Goal: Communication & Community: Connect with others

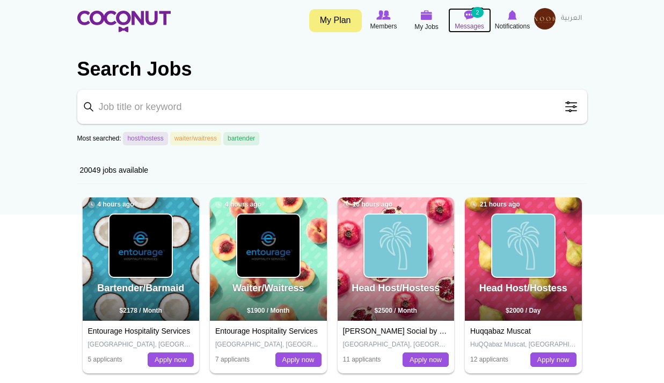
click at [473, 19] on img at bounding box center [470, 15] width 11 height 10
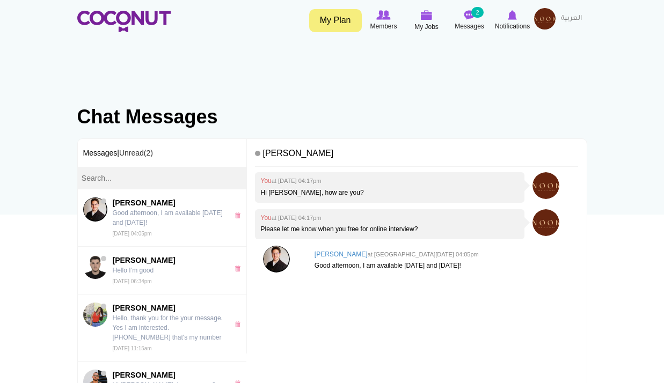
click at [542, 23] on img at bounding box center [544, 18] width 21 height 21
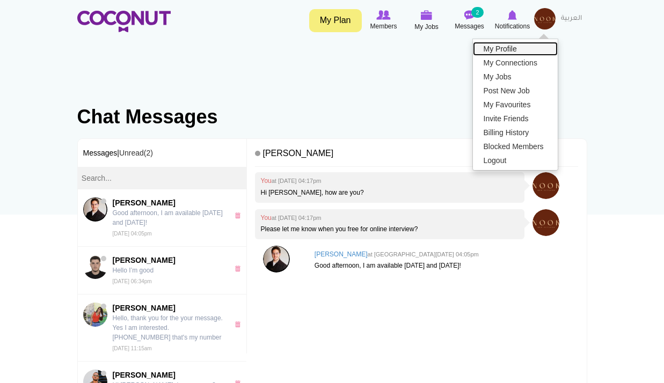
click at [517, 50] on link "My Profile" at bounding box center [515, 49] width 85 height 14
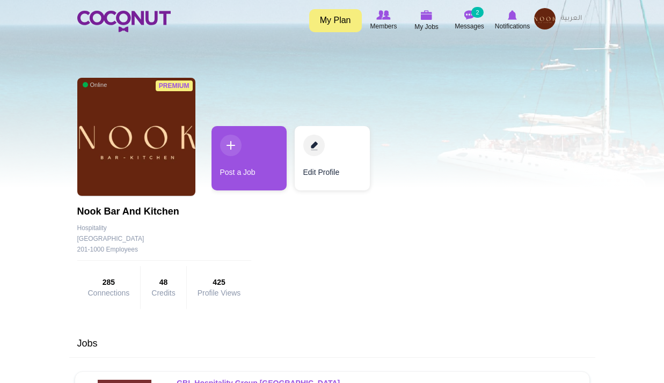
click at [554, 18] on img at bounding box center [544, 18] width 21 height 21
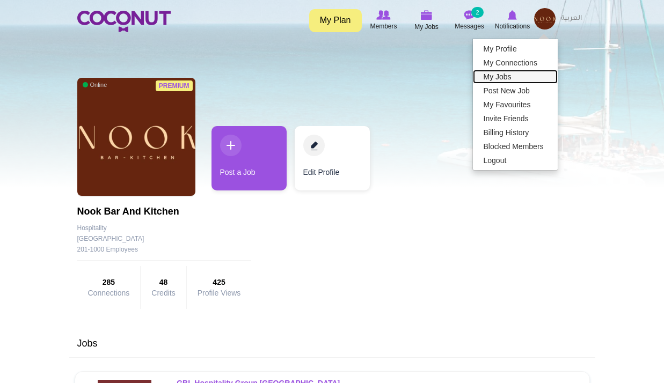
click at [501, 81] on link "My Jobs" at bounding box center [515, 77] width 85 height 14
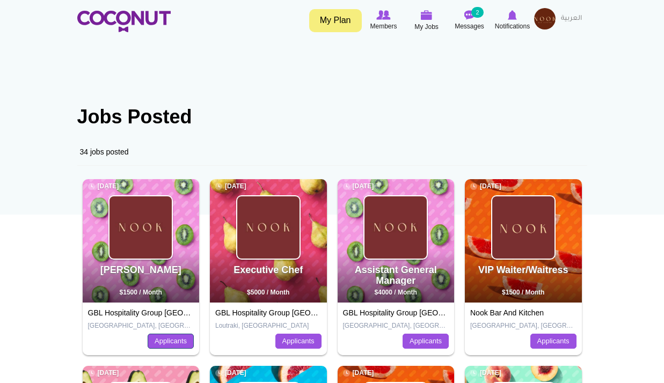
click at [154, 342] on link "Applicants" at bounding box center [171, 341] width 46 height 15
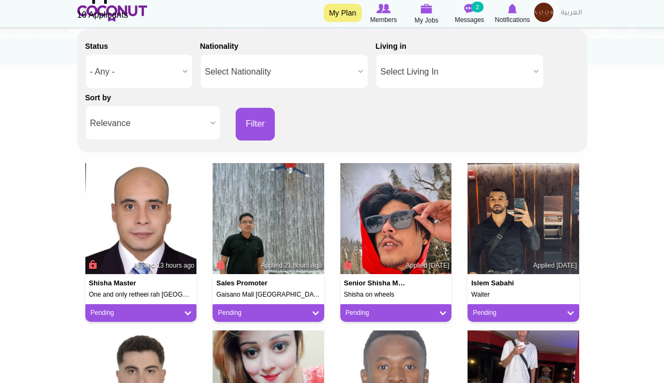
scroll to position [107, 0]
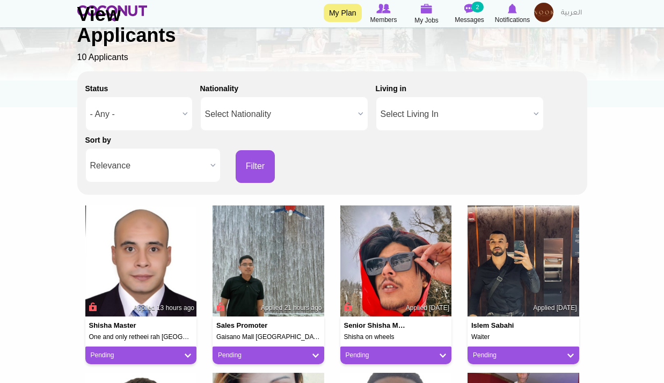
click at [509, 21] on div "Back to Job View Applicants 10 Applicants" at bounding box center [332, 22] width 510 height 83
click at [511, 17] on div "Back to Job View Applicants 10 Applicants" at bounding box center [332, 22] width 510 height 83
click at [512, 12] on div "Back to Job View Applicants 10 Applicants" at bounding box center [332, 22] width 510 height 83
click at [544, 18] on div "Back to Job View Applicants 10 Applicants" at bounding box center [332, 22] width 510 height 83
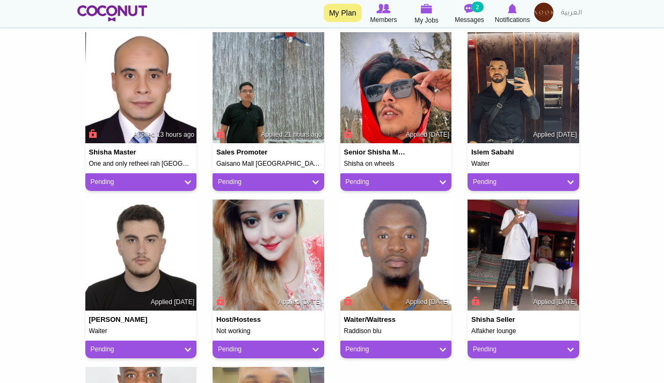
scroll to position [215, 0]
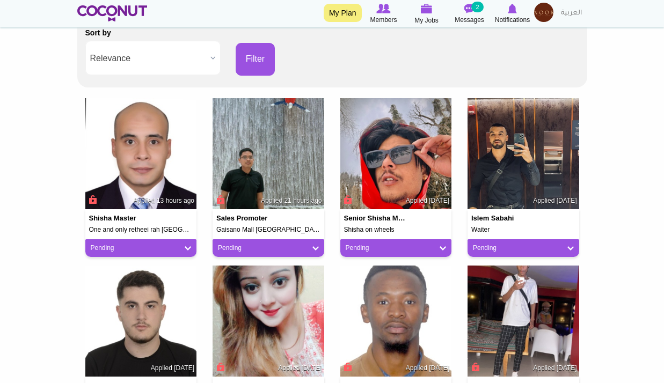
click at [543, 10] on img at bounding box center [543, 12] width 19 height 19
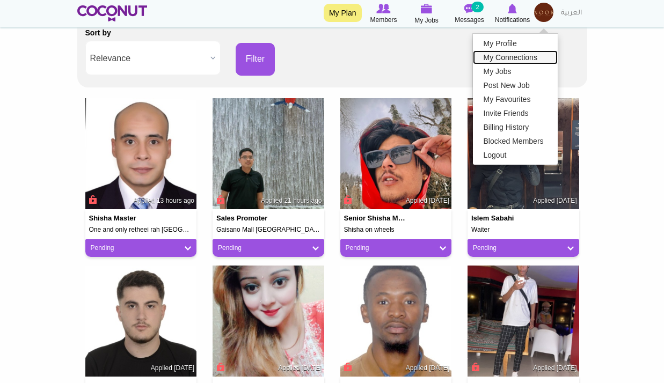
click at [502, 59] on link "My Connections" at bounding box center [515, 57] width 85 height 14
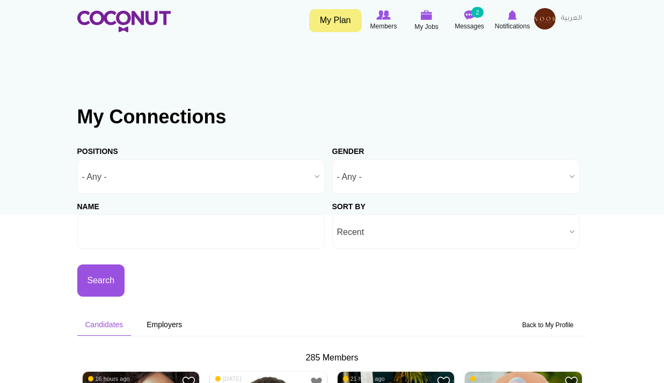
click at [551, 19] on img at bounding box center [544, 18] width 21 height 21
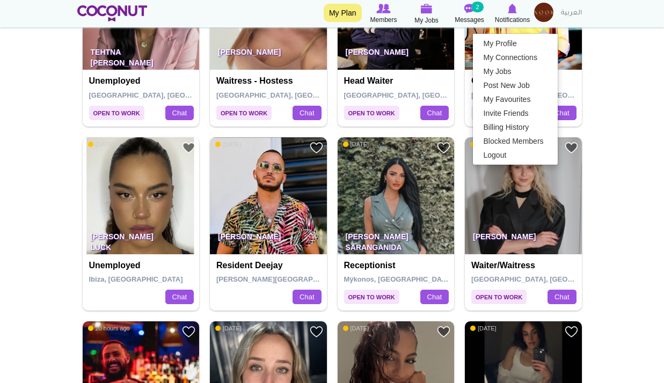
scroll to position [698, 0]
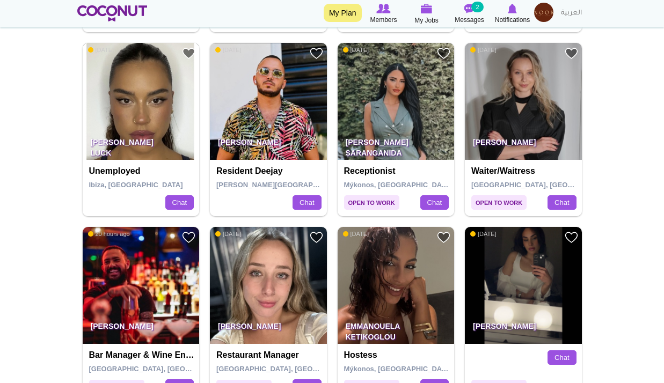
click at [134, 68] on img at bounding box center [141, 101] width 117 height 117
click at [421, 99] on img at bounding box center [396, 101] width 117 height 117
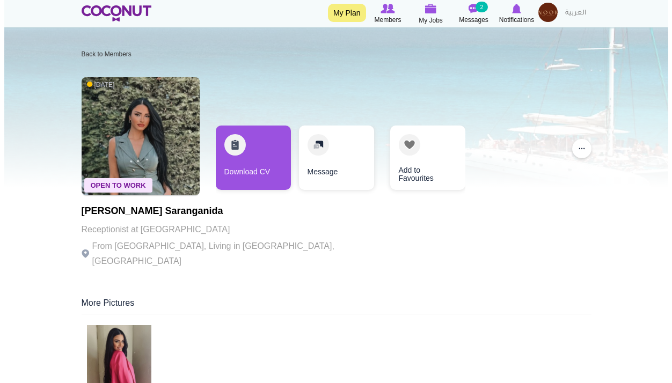
scroll to position [161, 0]
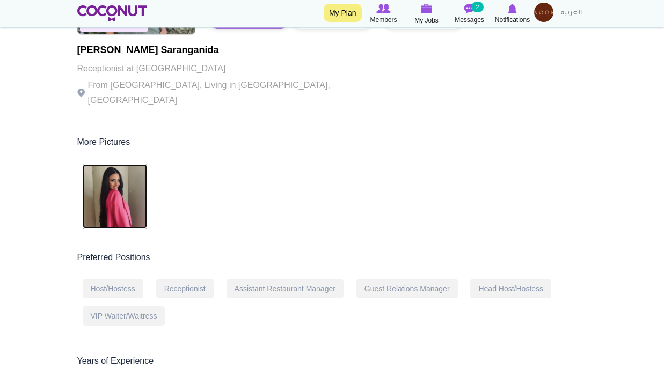
click at [121, 169] on img at bounding box center [115, 196] width 64 height 64
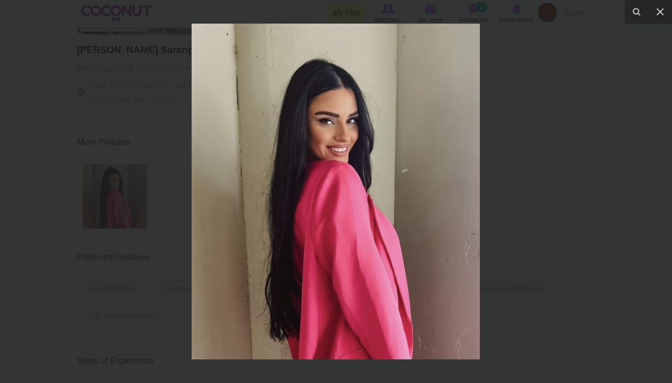
click at [592, 97] on div at bounding box center [336, 191] width 672 height 383
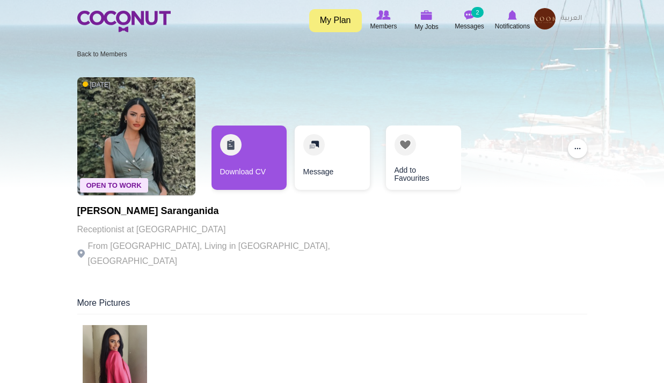
click at [546, 17] on img at bounding box center [544, 18] width 21 height 21
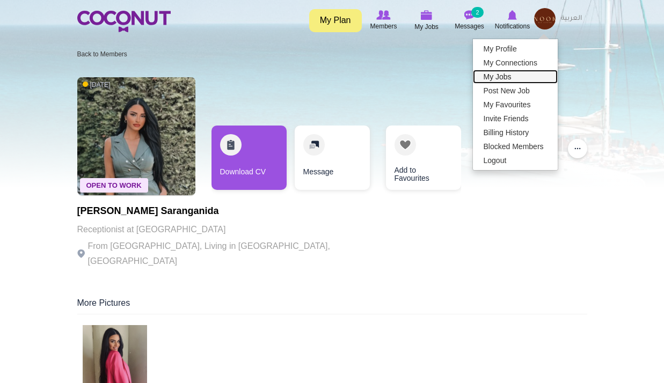
click at [507, 75] on link "My Jobs" at bounding box center [515, 77] width 85 height 14
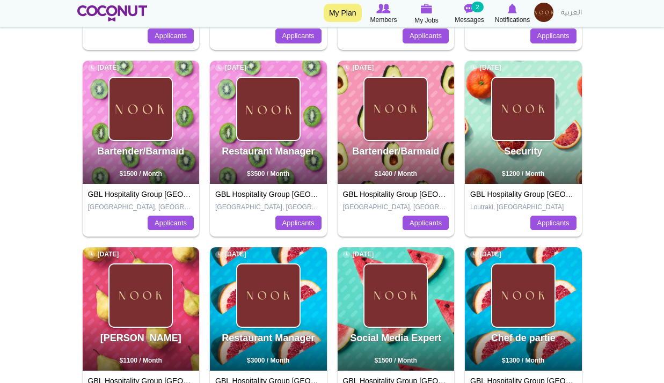
scroll to position [430, 0]
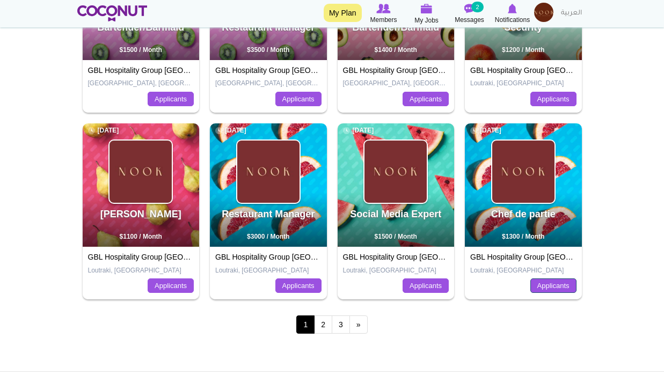
click at [559, 285] on link "Applicants" at bounding box center [554, 286] width 46 height 15
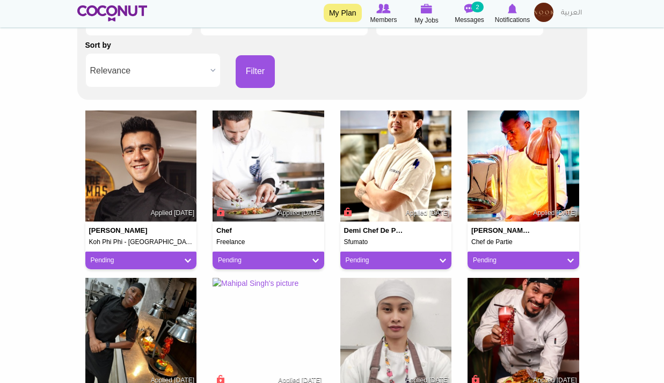
scroll to position [215, 0]
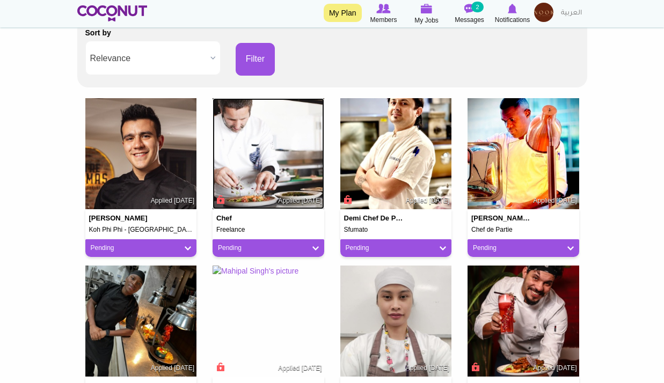
click at [278, 157] on img at bounding box center [269, 154] width 112 height 112
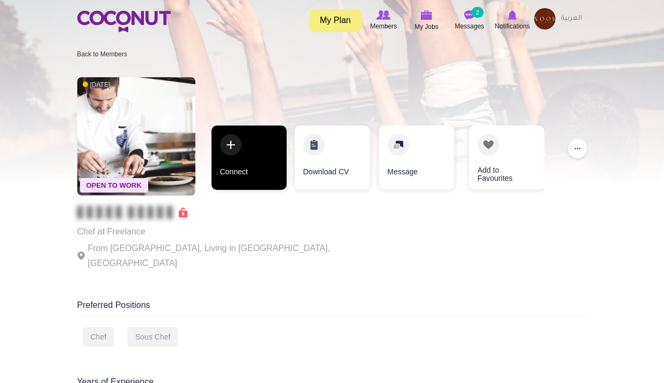
click at [238, 180] on link "Connect" at bounding box center [249, 158] width 75 height 64
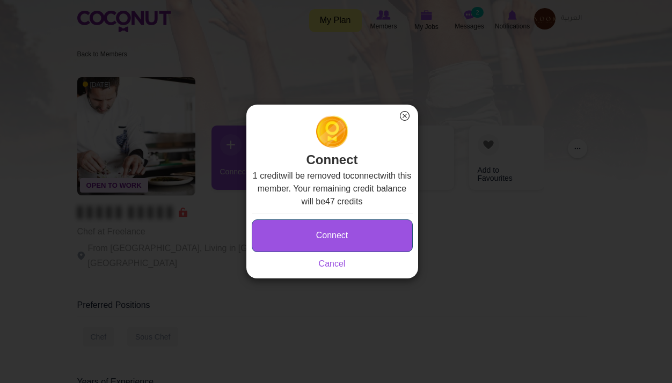
click at [317, 234] on button "Connect" at bounding box center [332, 236] width 161 height 33
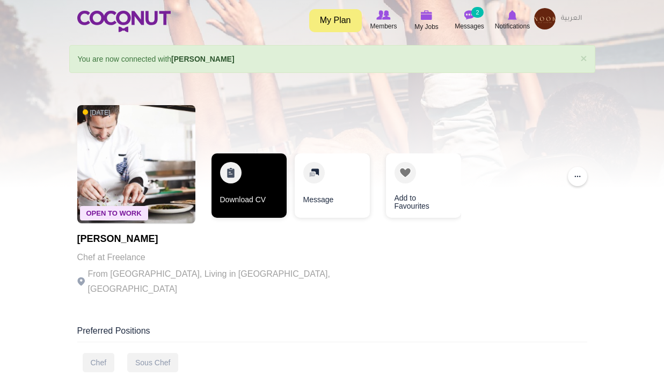
click at [231, 198] on link "Download CV" at bounding box center [249, 186] width 75 height 64
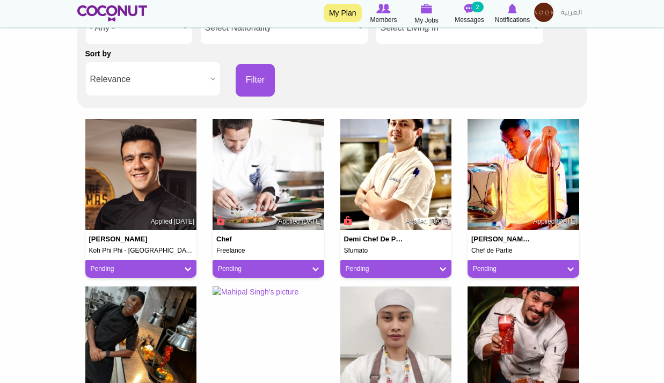
scroll to position [215, 0]
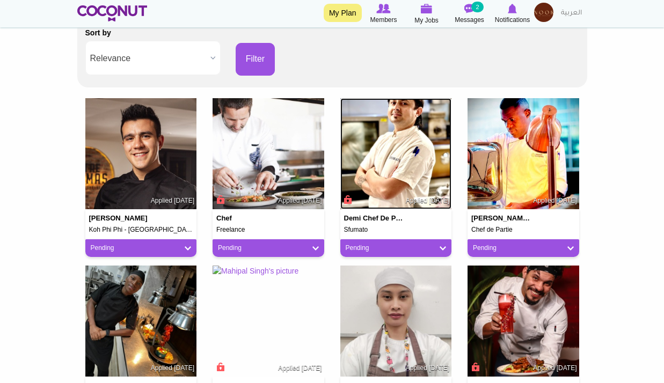
click at [410, 171] on img at bounding box center [397, 154] width 112 height 112
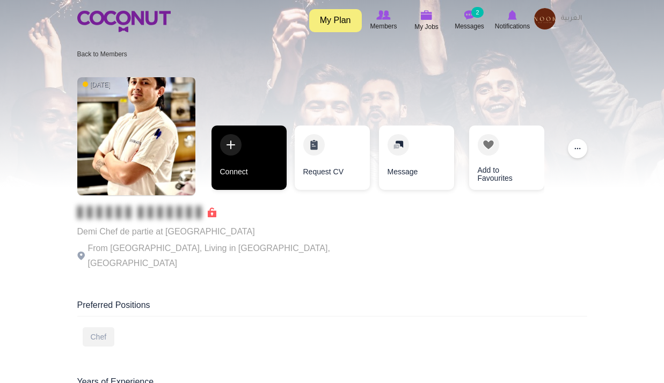
click at [247, 165] on link "Connect" at bounding box center [249, 158] width 75 height 64
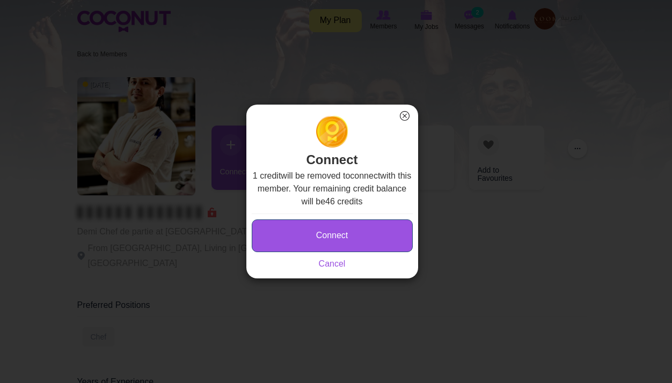
click at [331, 231] on button "Connect" at bounding box center [332, 236] width 161 height 33
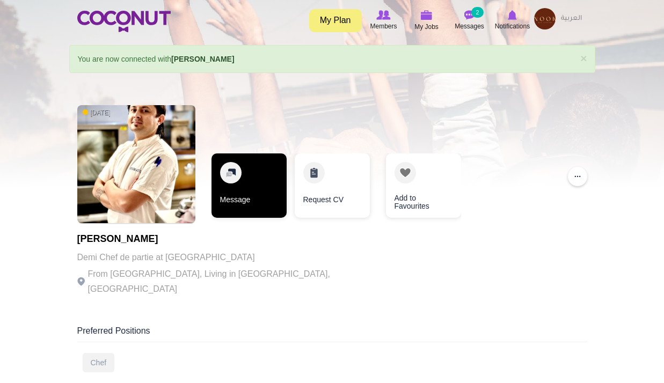
click at [238, 193] on link "Message" at bounding box center [249, 186] width 75 height 64
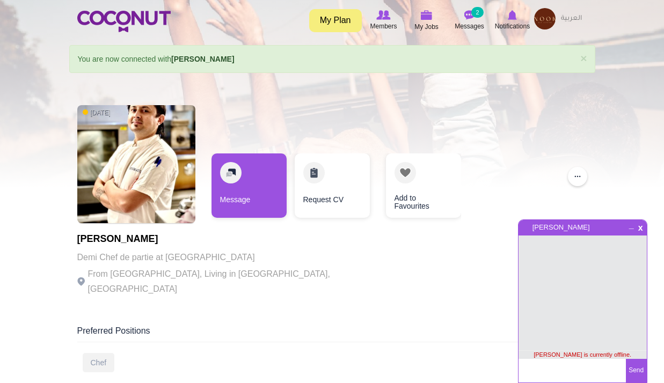
scroll to position [107, 0]
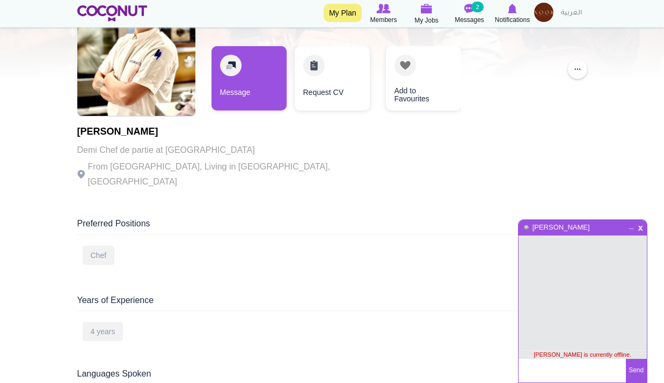
click at [532, 367] on textarea at bounding box center [572, 371] width 107 height 24
type textarea "Hi Manish, hope you well."
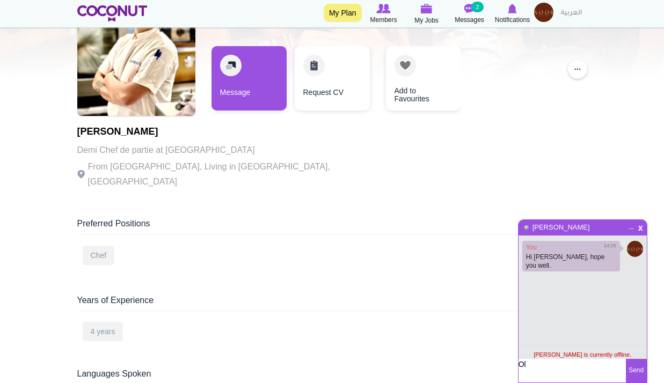
type textarea "O"
type textarea "Please kindly share you cv at [EMAIL_ADDRESS][DOMAIN_NAME]"
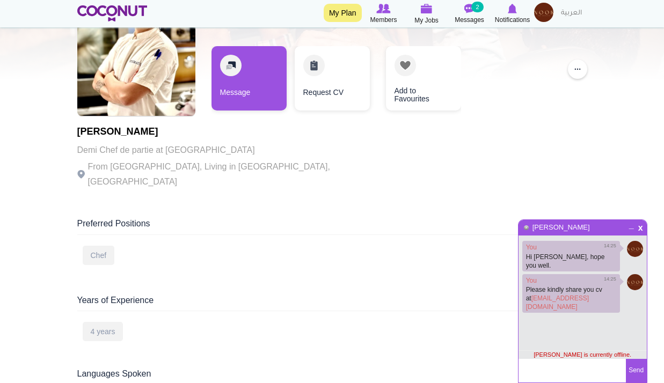
click at [493, 181] on div "1 week ago Manish Humagai Demi Chef de partie at Sfumato From Nepal, Living in …" at bounding box center [332, 94] width 510 height 204
click at [477, 11] on small "2" at bounding box center [478, 7] width 12 height 11
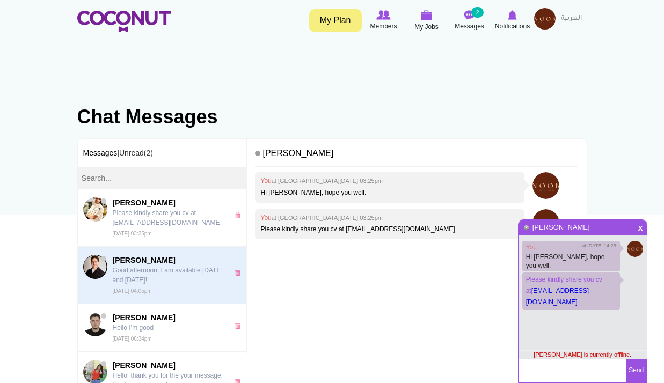
scroll to position [215, 0]
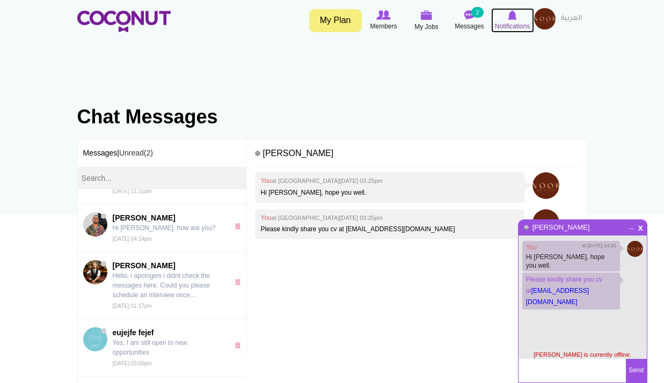
click at [516, 23] on span "Notifications" at bounding box center [512, 26] width 35 height 11
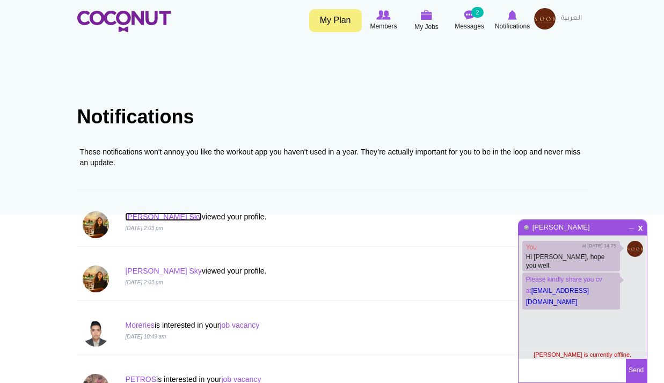
click at [159, 214] on link "[PERSON_NAME] Sky" at bounding box center [163, 217] width 76 height 9
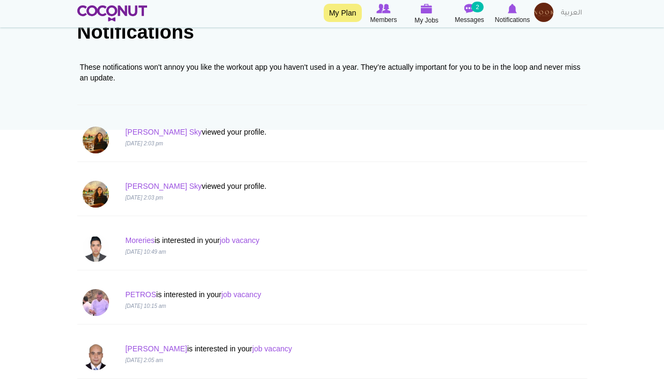
scroll to position [215, 0]
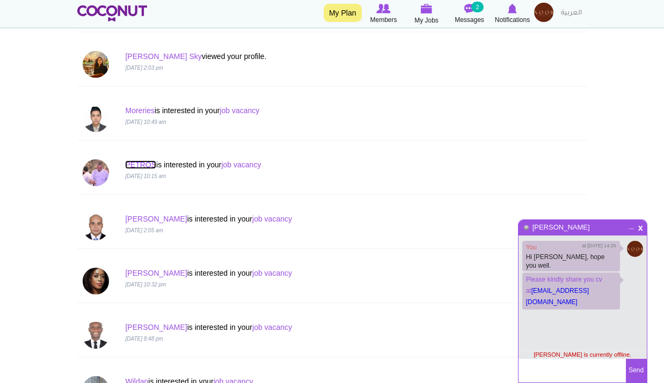
click at [147, 161] on link "PETROS" at bounding box center [140, 165] width 31 height 9
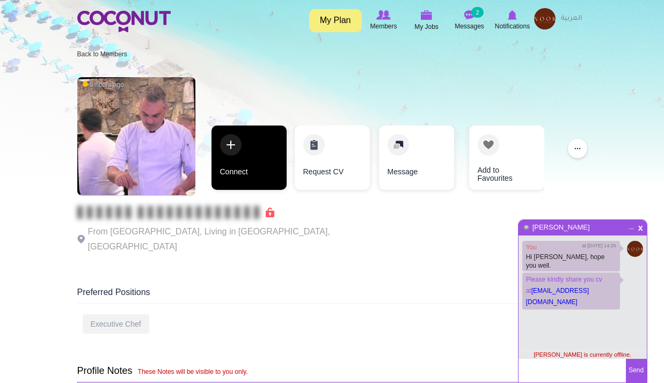
click at [268, 170] on link "Connect" at bounding box center [249, 158] width 75 height 64
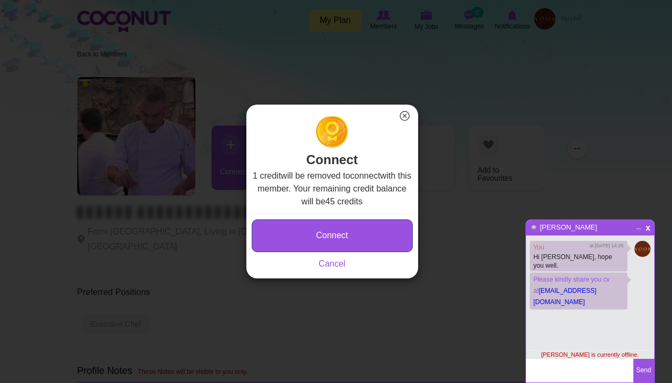
click at [315, 228] on button "Connect" at bounding box center [332, 236] width 161 height 33
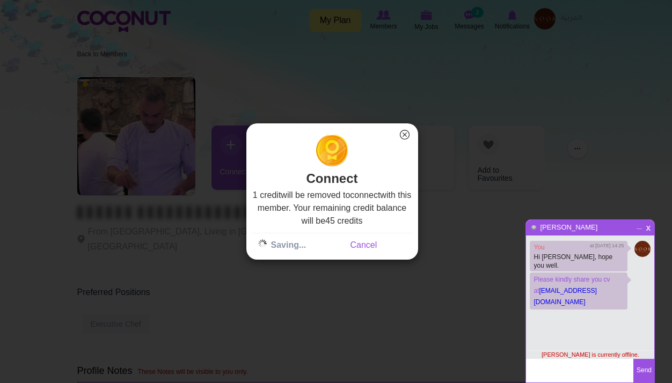
click at [653, 230] on span "x" at bounding box center [649, 227] width 9 height 8
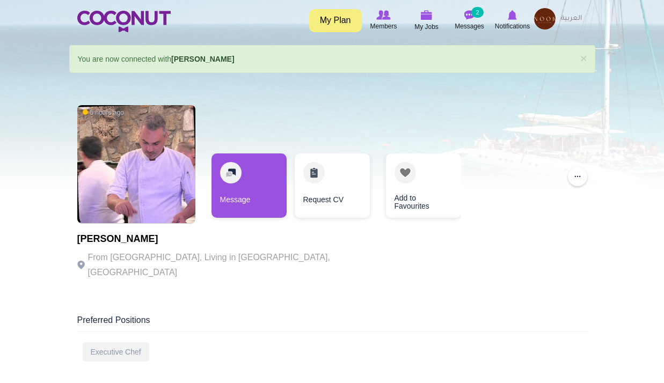
click at [160, 241] on h1 "[PERSON_NAME]" at bounding box center [224, 239] width 295 height 11
drag, startPoint x: 160, startPoint y: 241, endPoint x: 106, endPoint y: 235, distance: 53.4
click at [115, 234] on h1 "[PERSON_NAME]" at bounding box center [224, 239] width 295 height 11
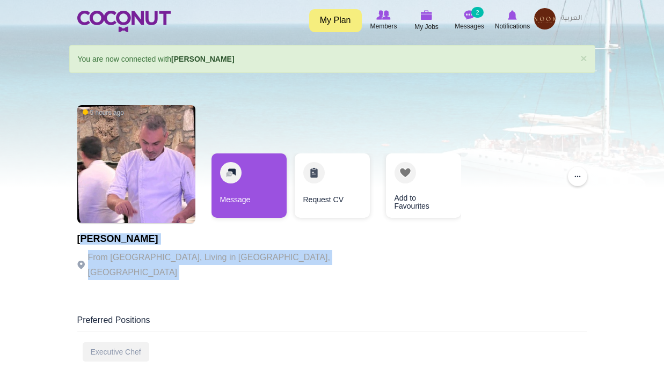
drag, startPoint x: 81, startPoint y: 239, endPoint x: 266, endPoint y: 241, distance: 185.8
click at [266, 241] on div "5 hours ago PETROS PAPAVASILEIOU From Greece, Living in Athens, Greece Message …" at bounding box center [332, 196] width 510 height 193
click at [205, 235] on h1 "[PERSON_NAME]" at bounding box center [224, 239] width 295 height 11
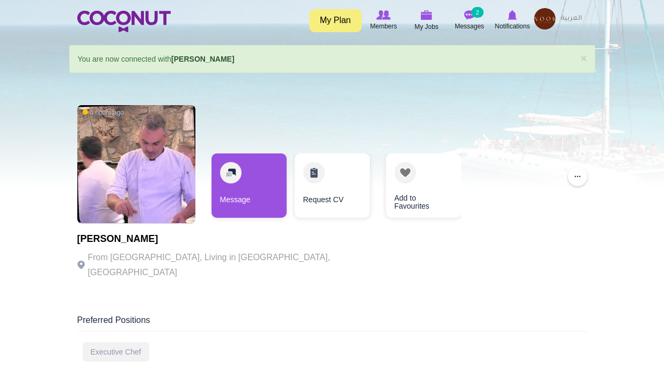
click at [195, 235] on h1 "[PERSON_NAME]" at bounding box center [224, 239] width 295 height 11
drag, startPoint x: 197, startPoint y: 236, endPoint x: 305, endPoint y: 50, distance: 215.2
click at [49, 233] on body "Toggle navigation My Plan Members My Jobs Post a Job Messages 2 Notifications M…" at bounding box center [332, 387] width 664 height 775
copy h1 "[PERSON_NAME]"
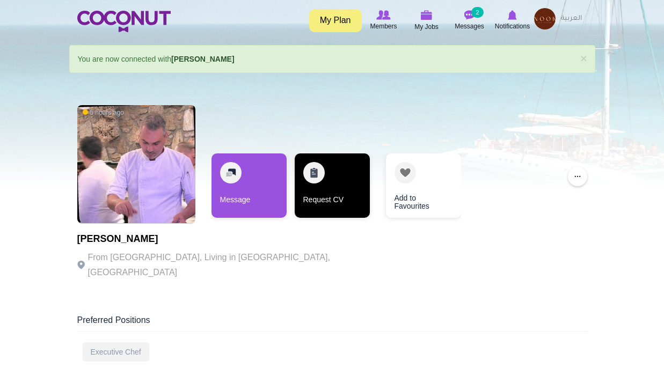
click at [331, 192] on link "Request CV" at bounding box center [332, 186] width 75 height 64
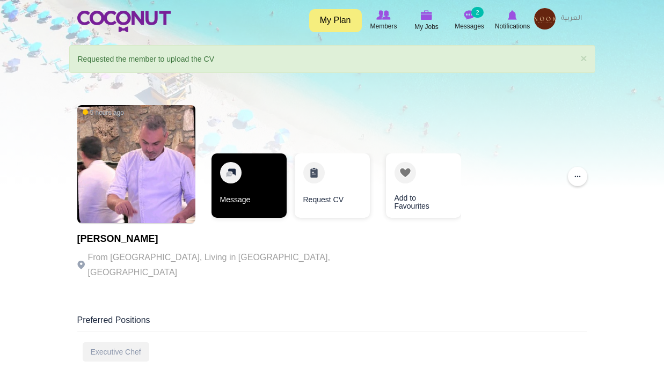
click at [254, 192] on link "Message" at bounding box center [249, 186] width 75 height 64
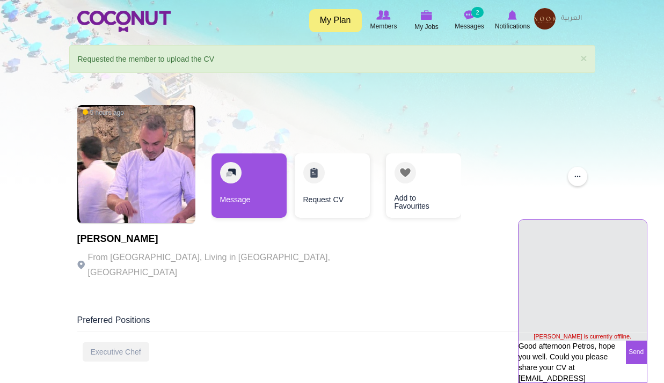
type textarea "Good afternoon Petros, hope you well. Could you please share your CV at [EMAIL_…"
click at [634, 351] on button "Send" at bounding box center [636, 353] width 21 height 24
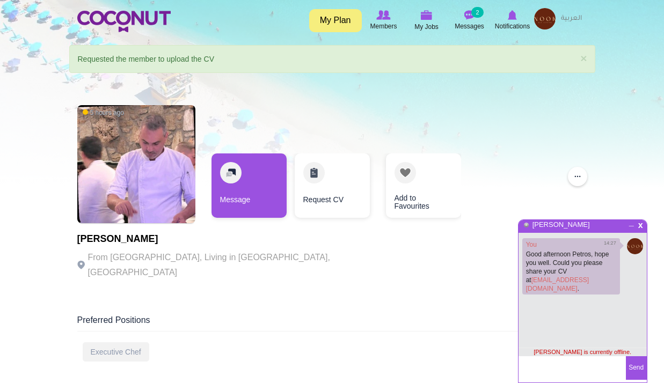
click at [551, 144] on div "5 hours ago PETROS PAPAVASILEIOU From Greece, Living in Athens, Greece Message …" at bounding box center [332, 196] width 510 height 193
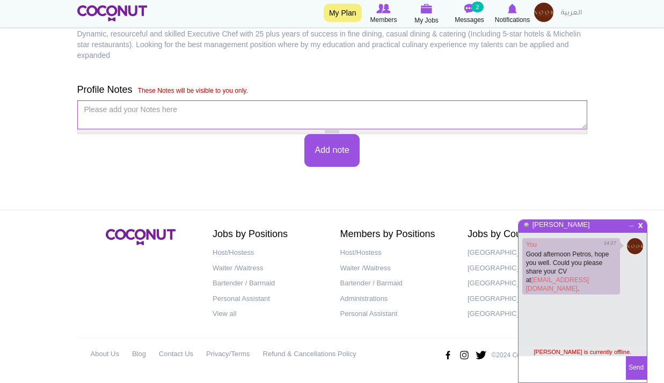
scroll to position [230, 0]
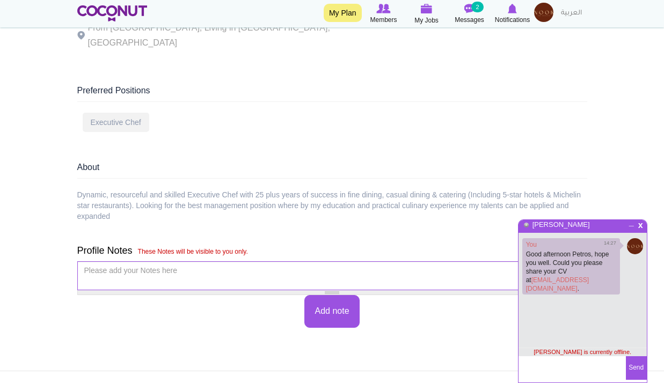
click at [323, 216] on div "Dynamic, resourceful and skilled Executive Chef with 25 plus years of success i…" at bounding box center [332, 206] width 510 height 32
click at [328, 204] on div "Dynamic, resourceful and skilled Executive Chef with 25 plus years of success i…" at bounding box center [332, 206] width 510 height 32
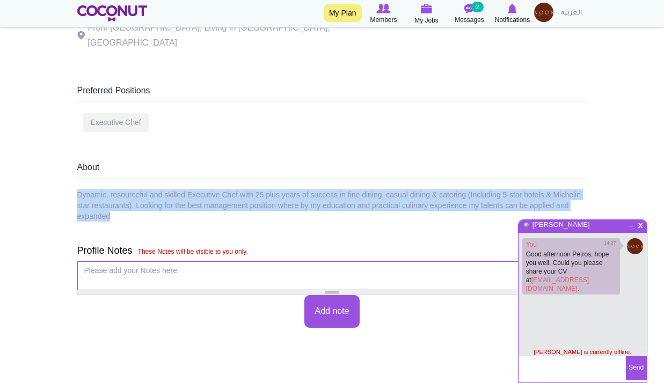
drag, startPoint x: 328, startPoint y: 204, endPoint x: 193, endPoint y: 206, distance: 134.3
click at [193, 206] on div "Dynamic, resourceful and skilled Executive Chef with 25 plus years of success i…" at bounding box center [332, 206] width 510 height 32
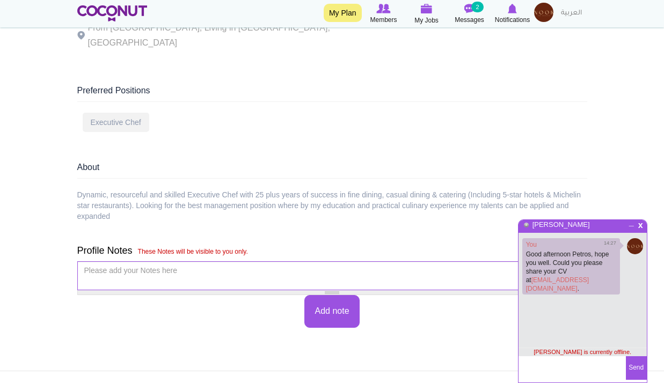
click at [272, 205] on div "Dynamic, resourceful and skilled Executive Chef with 25 plus years of success i…" at bounding box center [332, 206] width 510 height 32
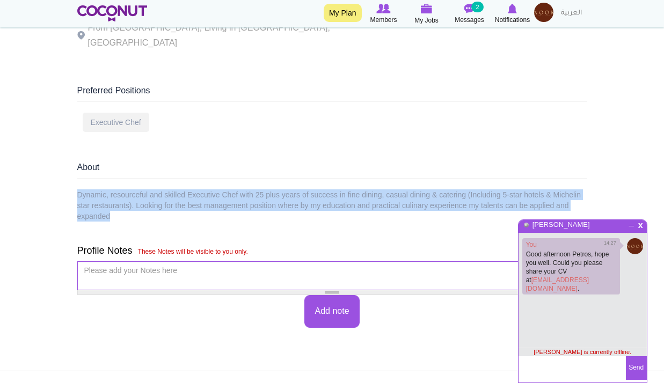
click at [272, 205] on div "Dynamic, resourceful and skilled Executive Chef with 25 plus years of success i…" at bounding box center [332, 206] width 510 height 32
drag, startPoint x: 272, startPoint y: 205, endPoint x: 390, endPoint y: 227, distance: 120.2
click at [390, 227] on div "About Dynamic, resourceful and skilled Executive Chef with 25 plus years of suc…" at bounding box center [332, 200] width 510 height 82
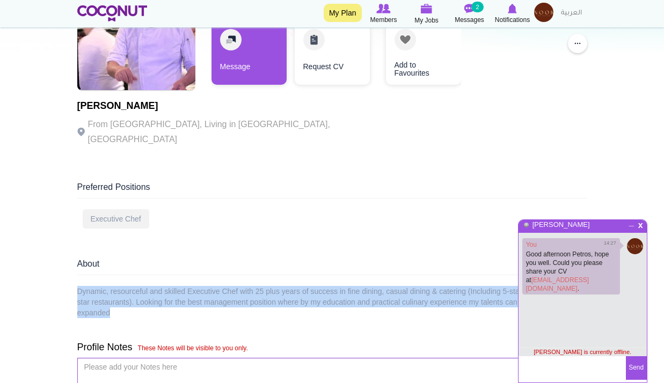
scroll to position [107, 0]
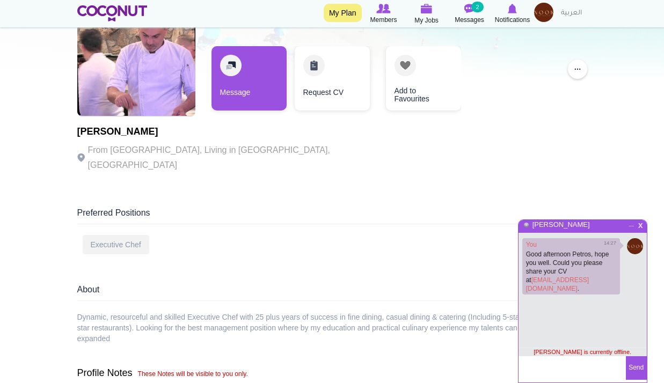
click at [638, 226] on span "x" at bounding box center [640, 224] width 9 height 8
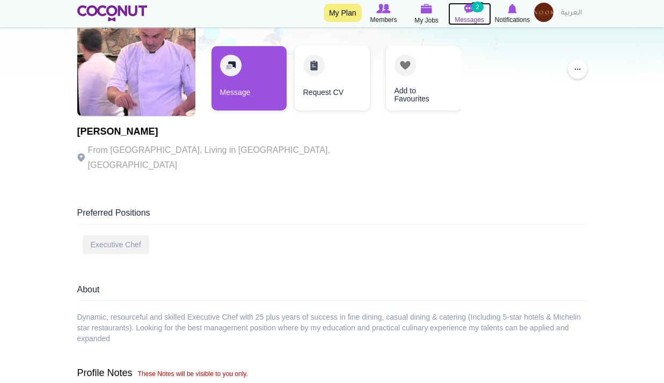
click at [471, 8] on img at bounding box center [470, 9] width 11 height 10
